Goal: Task Accomplishment & Management: Manage account settings

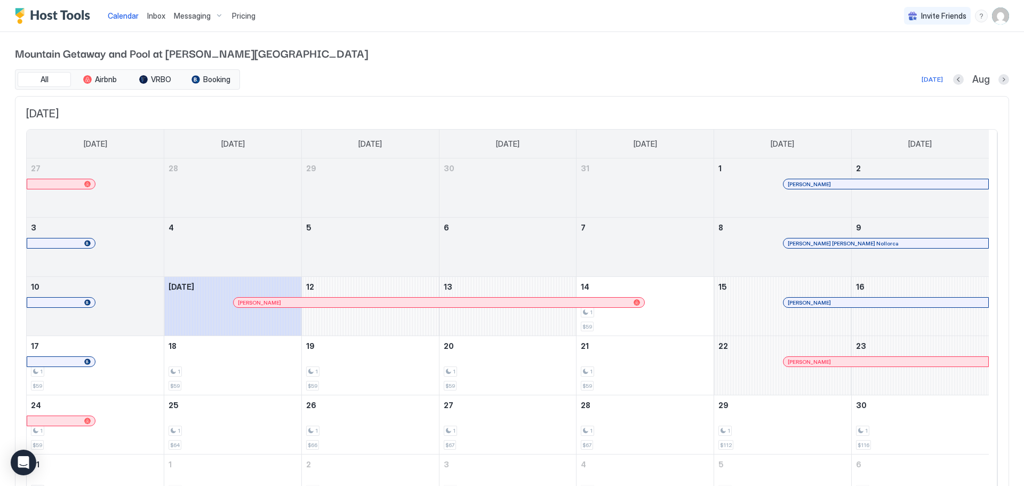
click at [194, 12] on span "Messaging" at bounding box center [192, 16] width 37 height 10
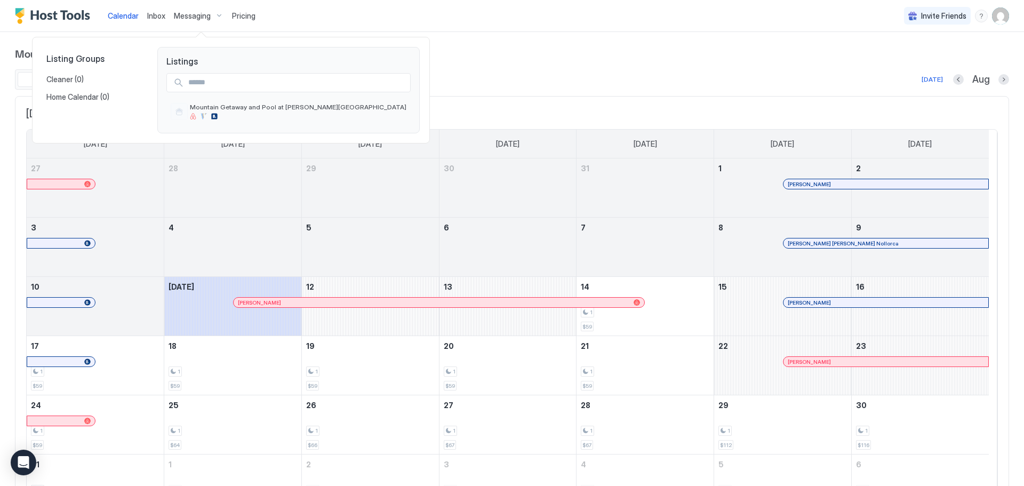
click at [154, 15] on div at bounding box center [512, 243] width 1024 height 486
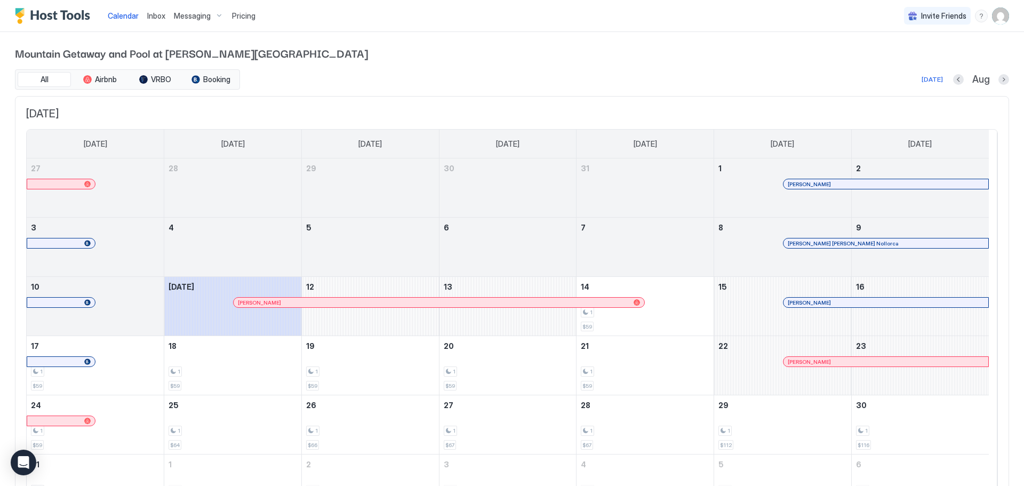
click at [154, 15] on span "Inbox" at bounding box center [156, 15] width 18 height 9
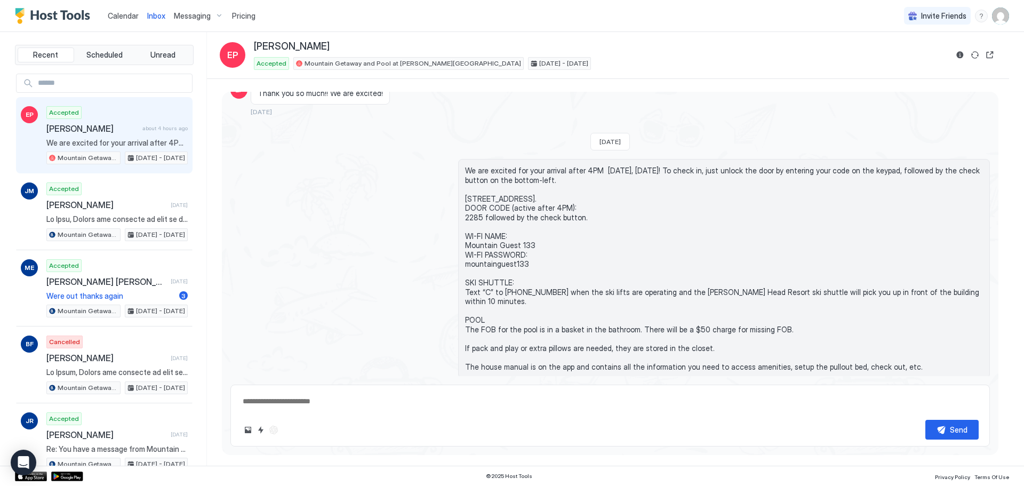
scroll to position [718, 0]
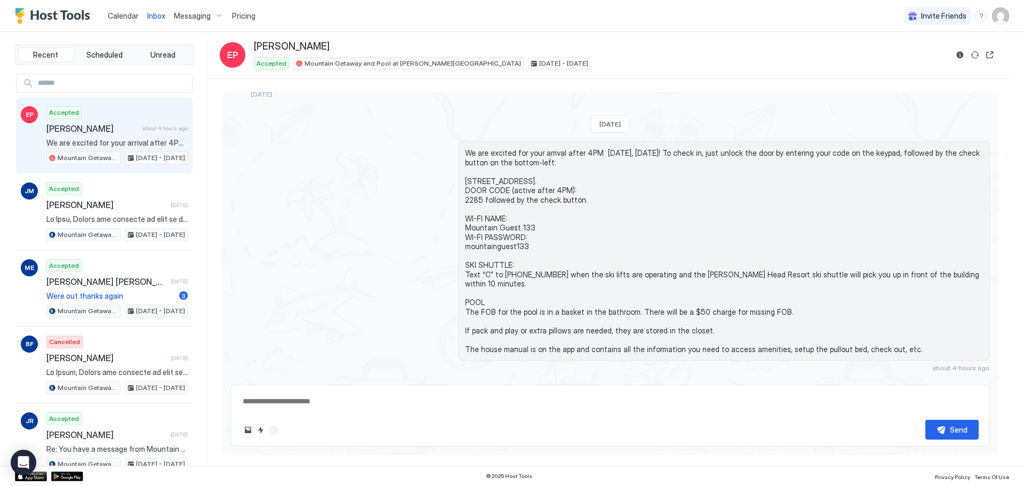
click at [937, 382] on div "Scheduled Messages" at bounding box center [941, 387] width 73 height 11
type textarea "*"
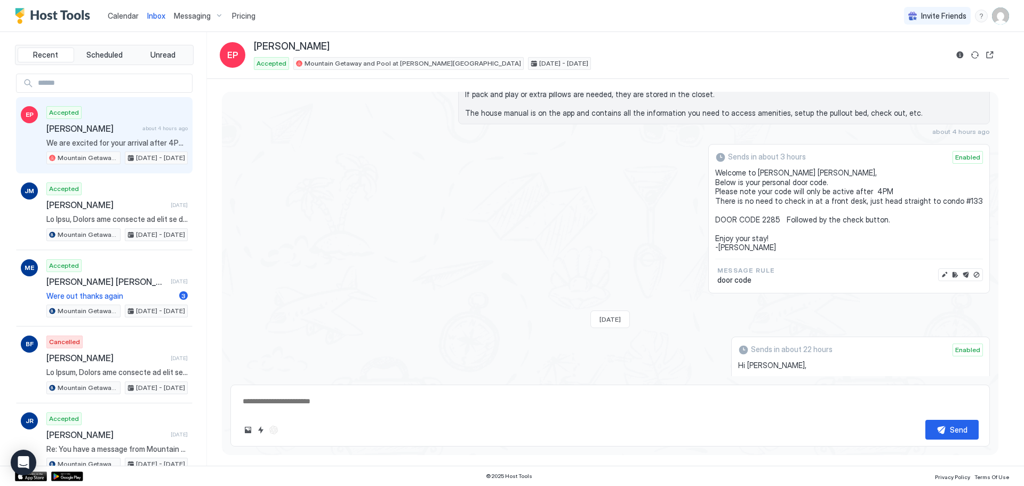
scroll to position [958, 0]
click at [939, 265] on button "Edit message" at bounding box center [944, 270] width 11 height 11
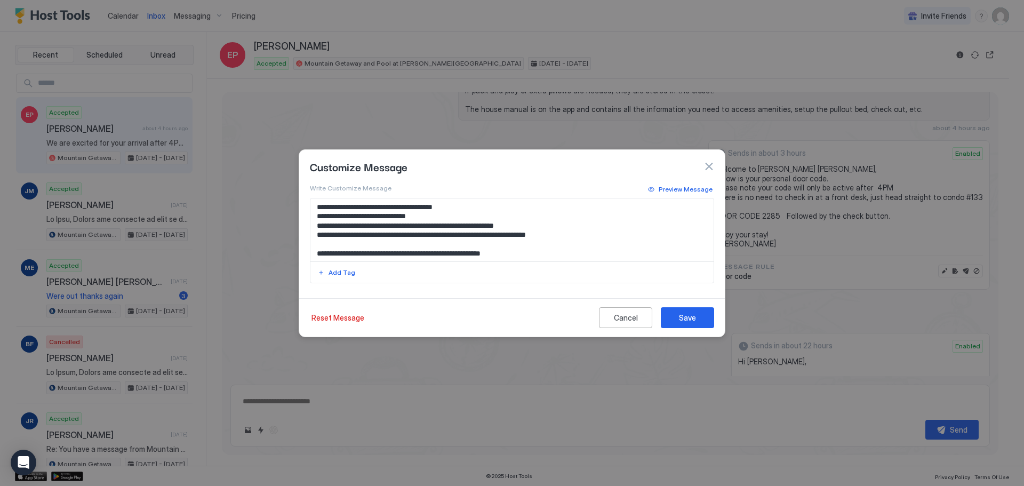
scroll to position [29, 0]
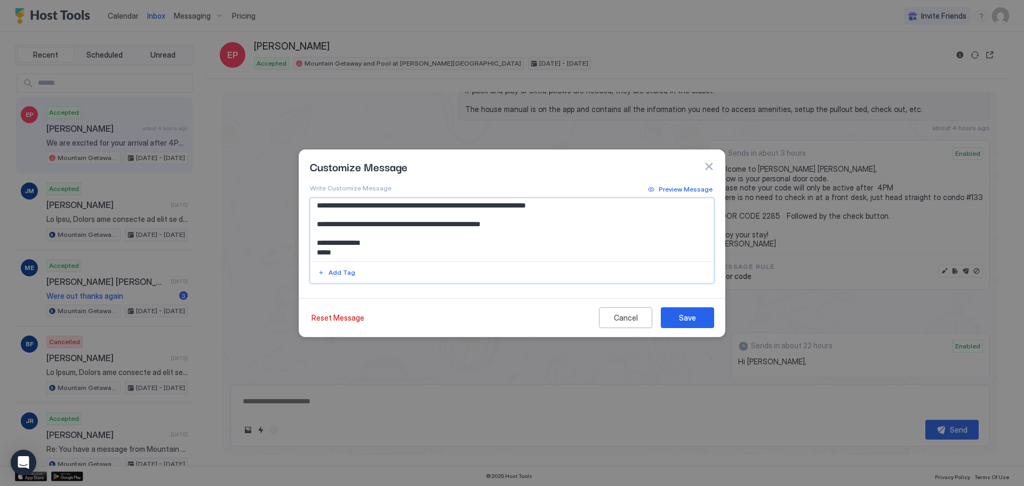
drag, startPoint x: 429, startPoint y: 225, endPoint x: 360, endPoint y: 225, distance: 69.3
click at [360, 225] on textarea "**********" at bounding box center [511, 229] width 403 height 63
type textarea "**********"
click at [686, 321] on div "Save" at bounding box center [687, 317] width 17 height 11
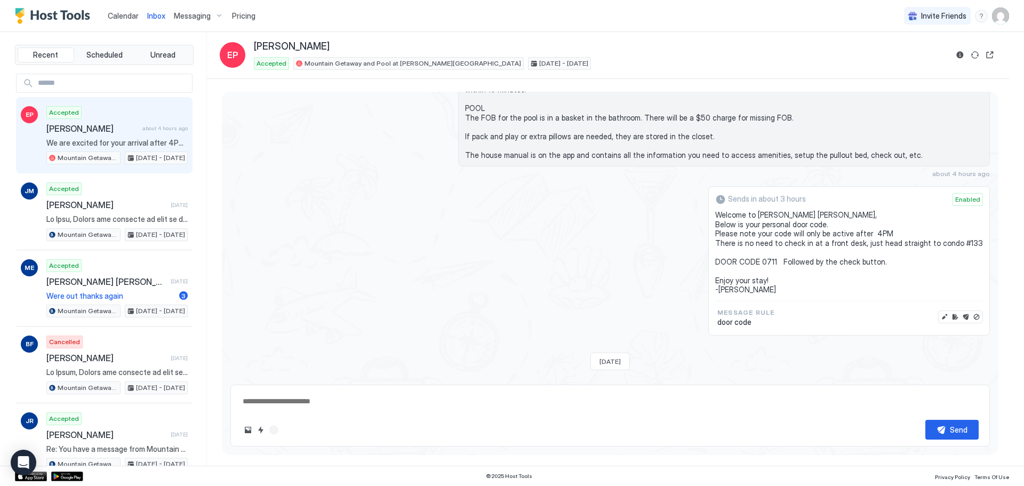
scroll to position [798, 0]
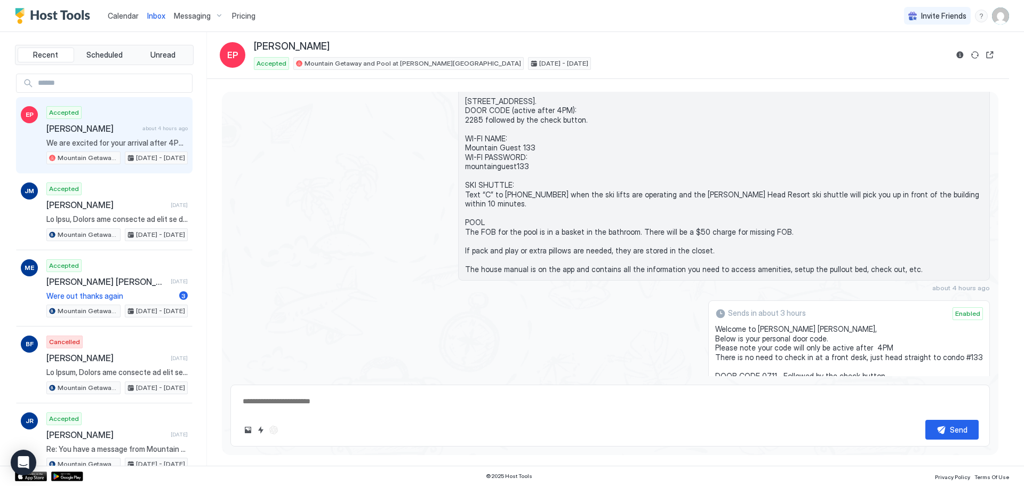
click at [659, 346] on div "Sends in about 3 hours Enabled Welcome to [PERSON_NAME] Head [PERSON_NAME], Bel…" at bounding box center [609, 374] width 759 height 149
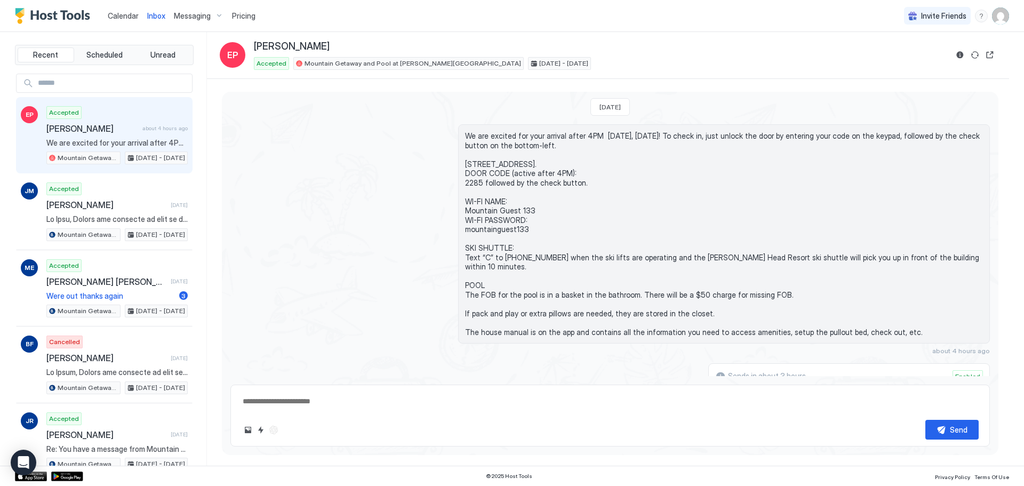
scroll to position [745, 0]
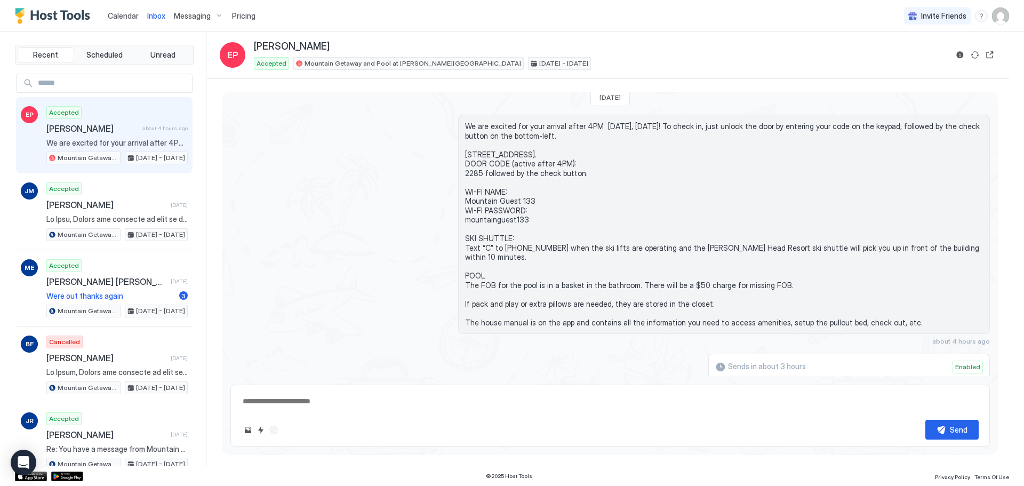
click at [621, 353] on div "Sends in about 3 hours Enabled Welcome to [PERSON_NAME] Head [PERSON_NAME], Bel…" at bounding box center [609, 427] width 759 height 149
click at [106, 126] on span "[PERSON_NAME]" at bounding box center [92, 128] width 92 height 11
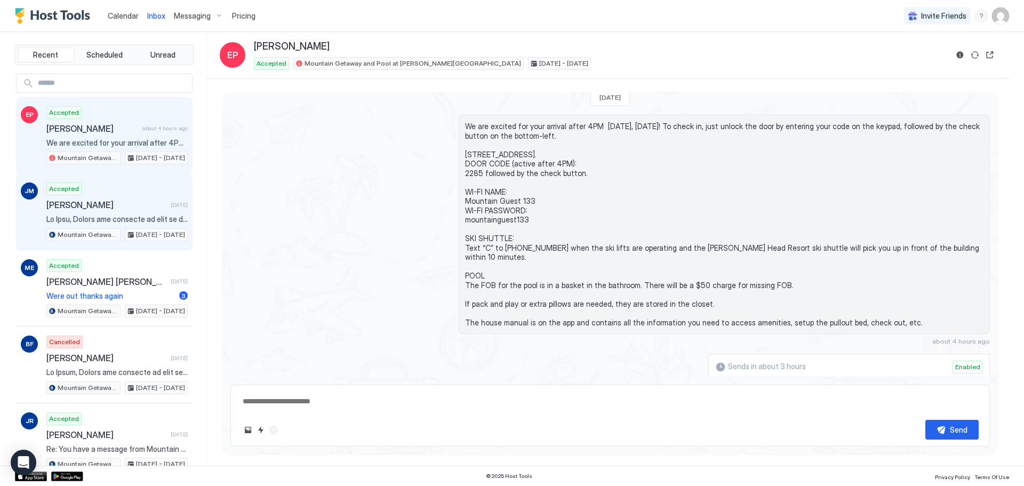
click at [120, 211] on div "Accepted [PERSON_NAME] [DATE] Mountain Getaway and Pool at [PERSON_NAME][GEOGRA…" at bounding box center [116, 211] width 141 height 59
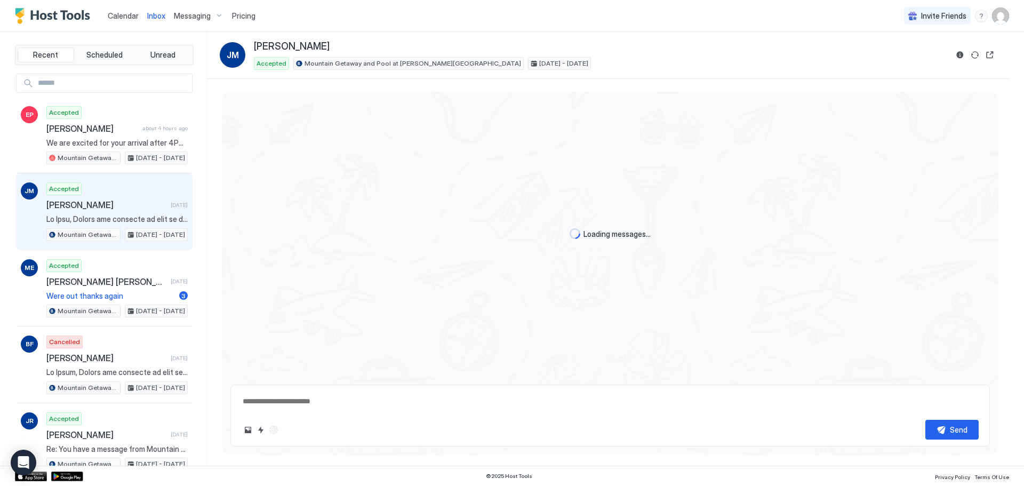
scroll to position [284, 0]
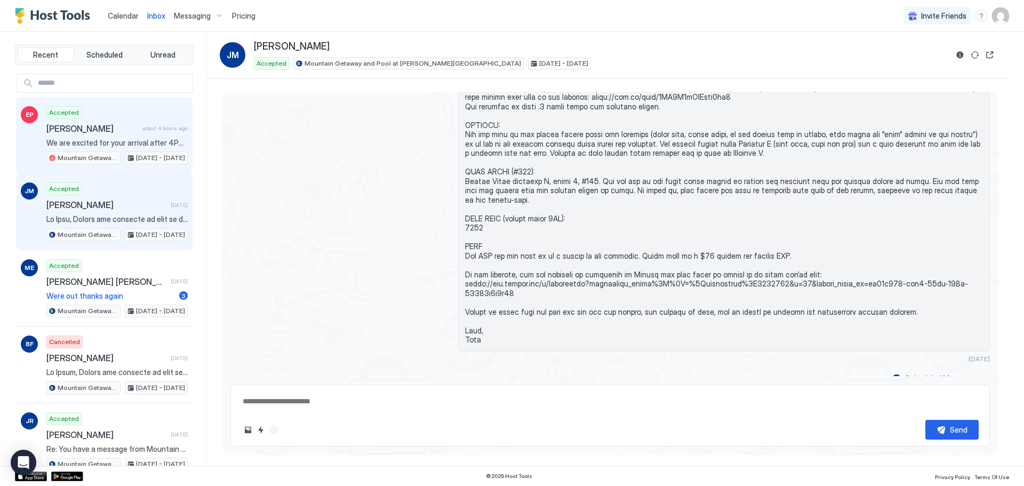
click at [129, 125] on span "[PERSON_NAME]" at bounding box center [92, 128] width 92 height 11
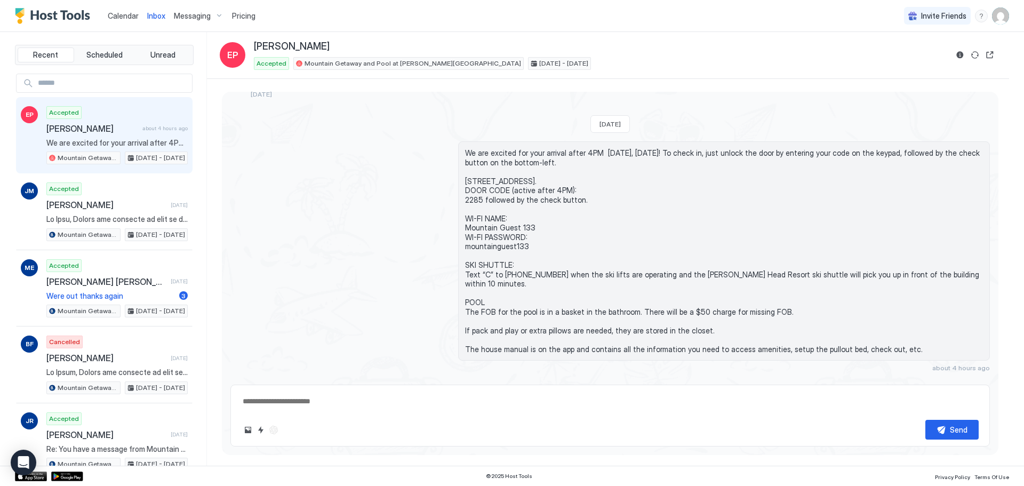
type textarea "*"
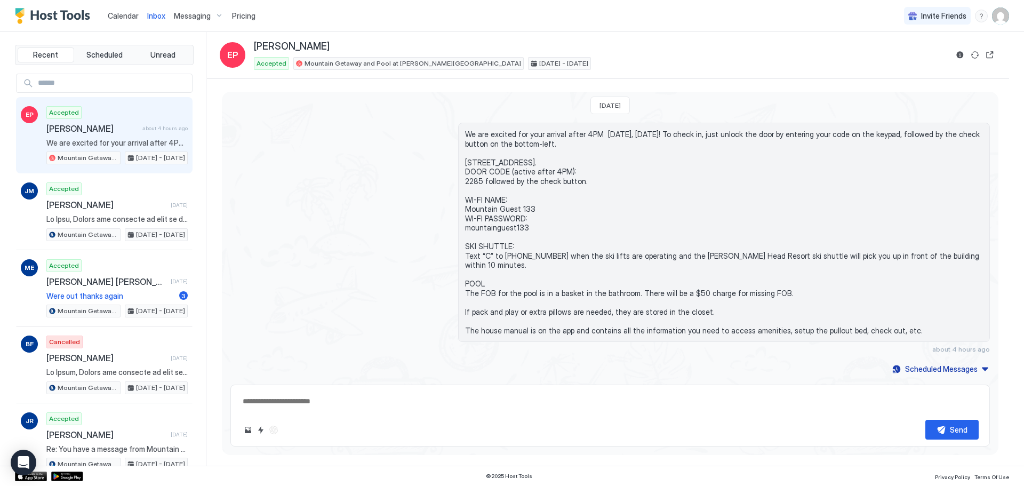
scroll to position [718, 0]
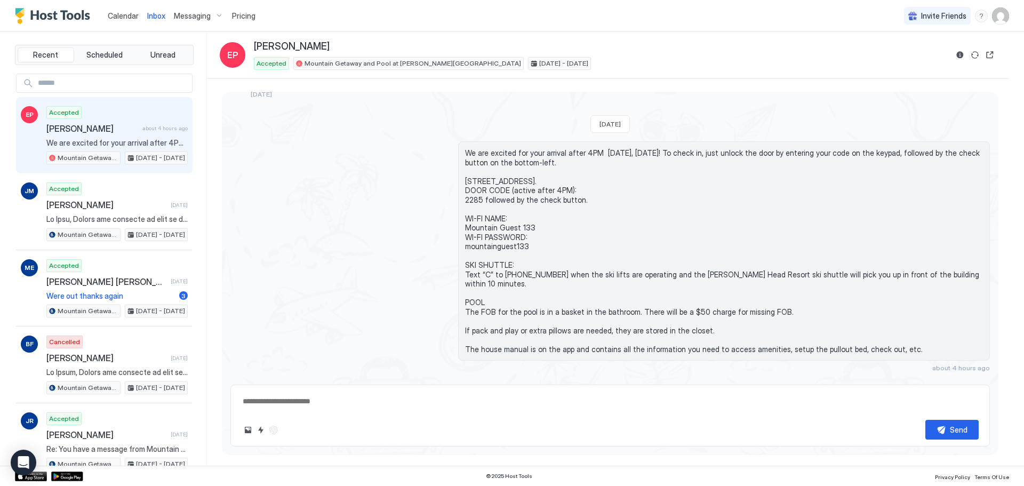
click at [964, 382] on div "Scheduled Messages" at bounding box center [941, 387] width 73 height 11
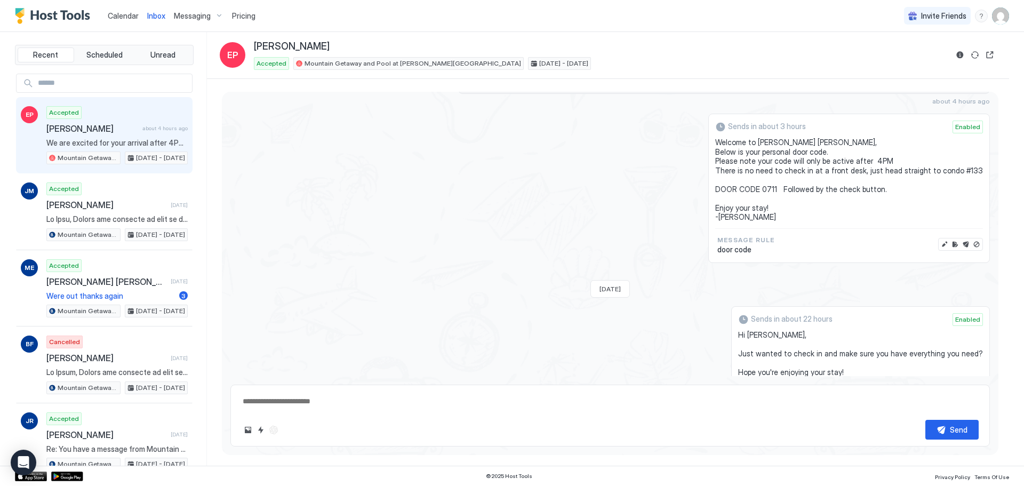
scroll to position [905, 0]
